Goal: Task Accomplishment & Management: Complete application form

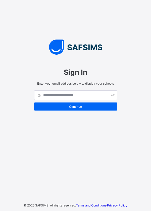
click at [90, 109] on span "Continue" at bounding box center [76, 107] width 76 height 4
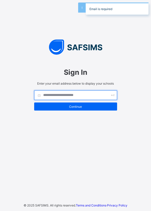
click at [91, 100] on input "text" at bounding box center [75, 95] width 83 height 10
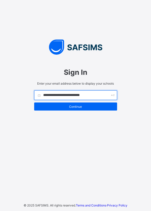
type input "**********"
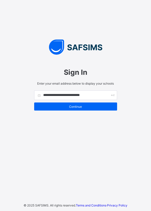
click at [98, 111] on div "Continue" at bounding box center [75, 107] width 83 height 8
click at [67, 111] on div "Continue" at bounding box center [75, 107] width 83 height 8
click at [65, 111] on div "Continue" at bounding box center [75, 107] width 83 height 8
